Goal: Find specific page/section: Find specific page/section

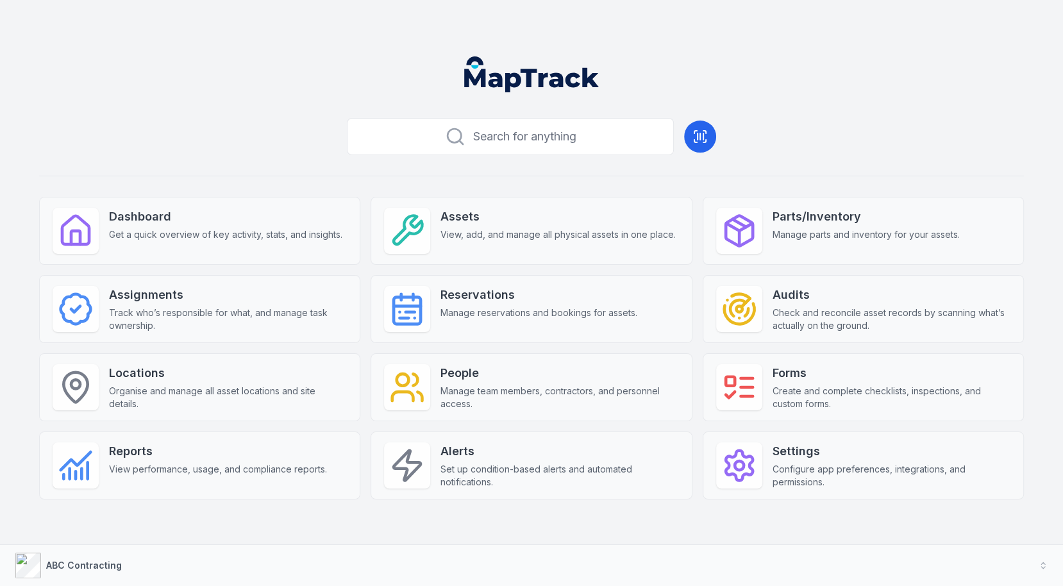
click at [665, 68] on header at bounding box center [531, 79] width 1032 height 67
click at [418, 549] on button "ABC Contracting" at bounding box center [531, 565] width 1063 height 41
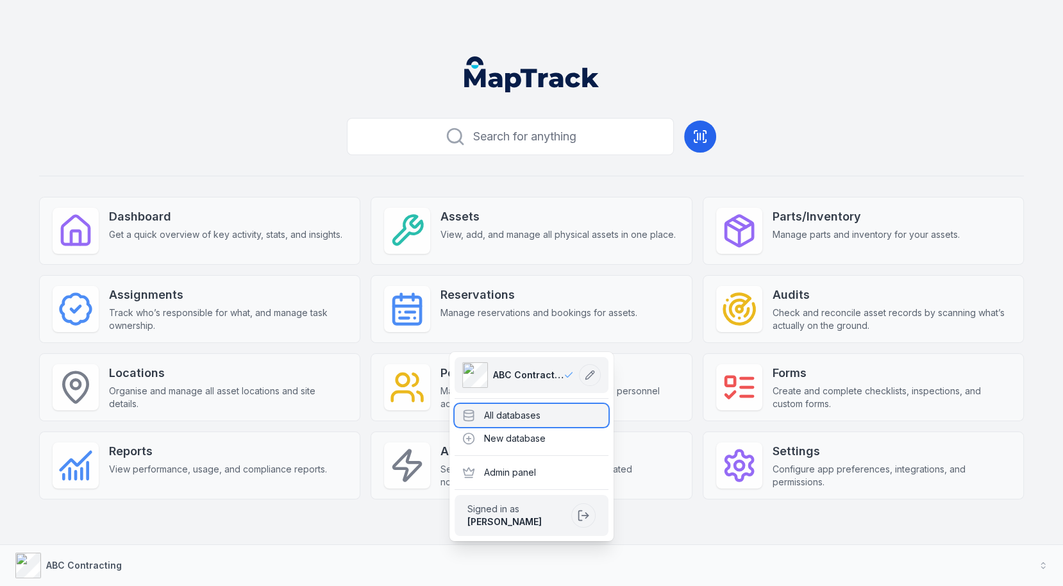
click at [555, 419] on div "All databases" at bounding box center [531, 415] width 154 height 23
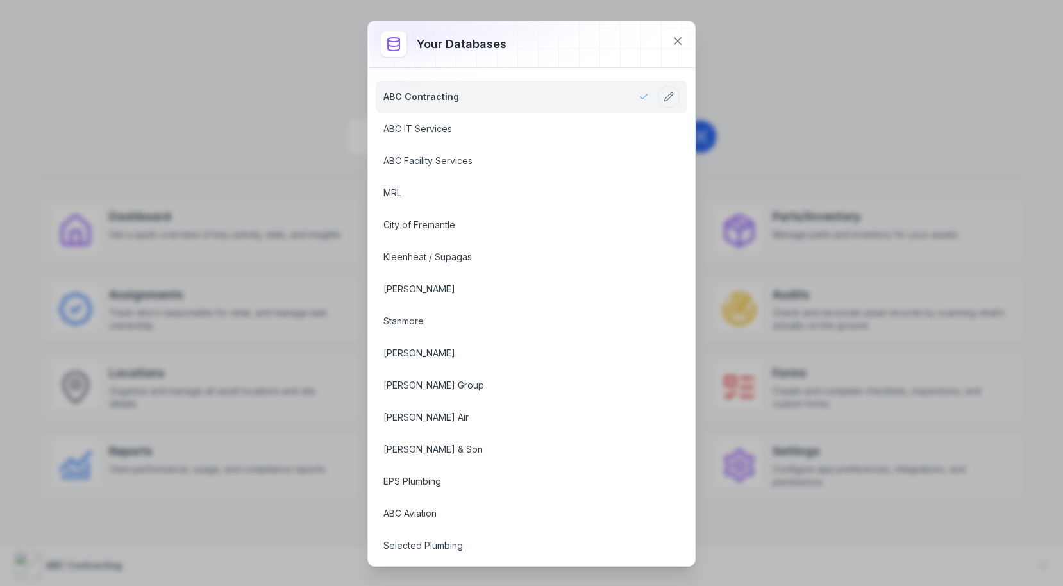
click at [301, 101] on div "Your databases ABC Contracting ABC IT Services ABC Facility Services MRL City o…" at bounding box center [531, 293] width 1063 height 586
click at [865, 165] on div "Your databases ABC Contracting ABC IT Services ABC Facility Services MRL City o…" at bounding box center [531, 293] width 1063 height 586
click at [681, 40] on icon at bounding box center [677, 41] width 13 height 13
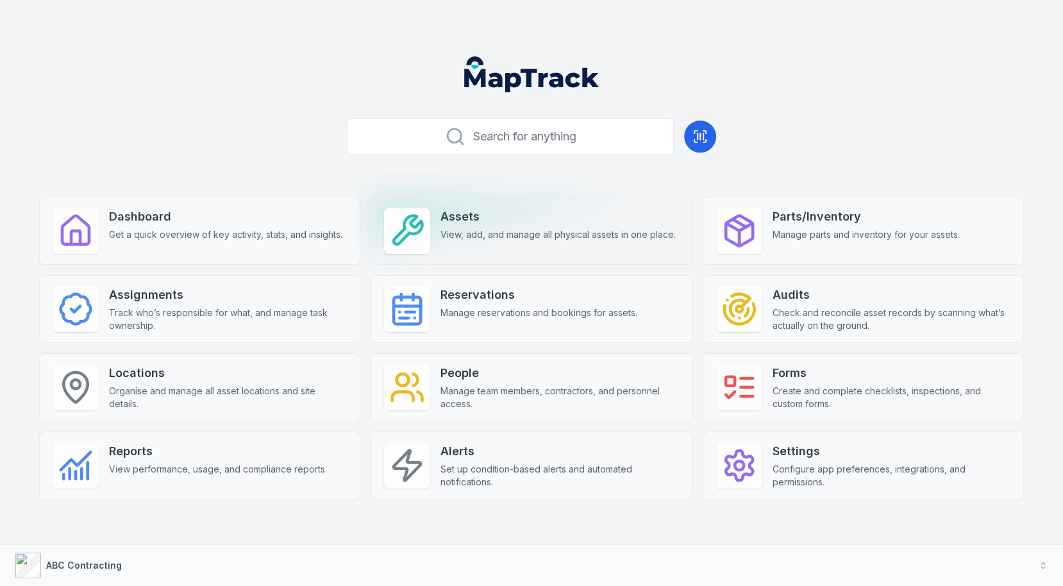
click at [489, 237] on span "View, add, and manage all physical assets in one place." at bounding box center [557, 234] width 235 height 13
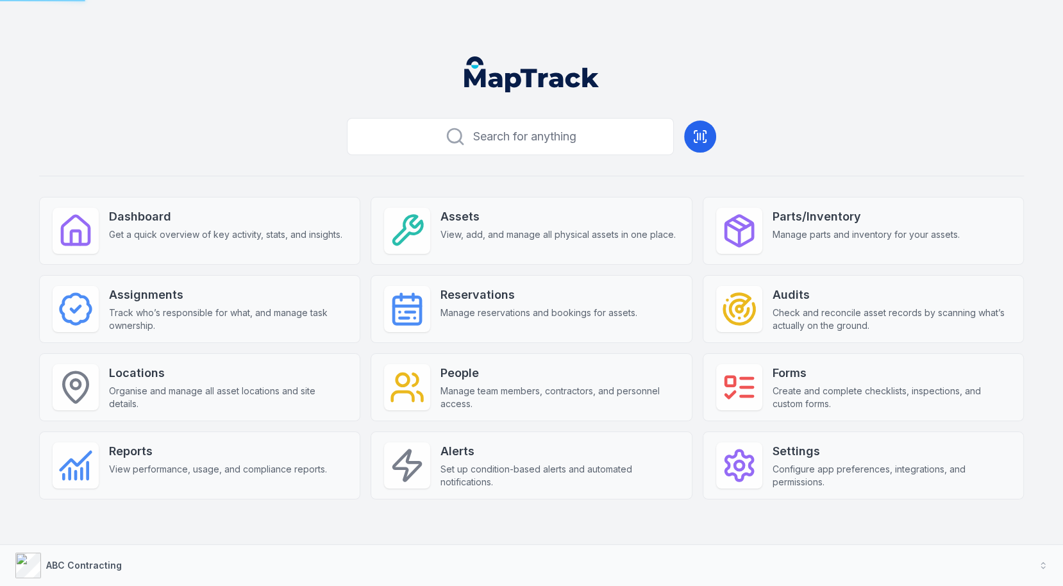
click at [269, 94] on header at bounding box center [531, 79] width 1032 height 67
